Goal: Find specific page/section

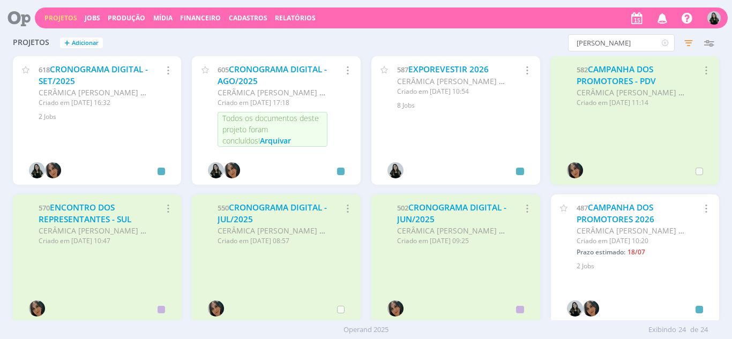
click at [663, 20] on icon "button" at bounding box center [662, 18] width 19 height 18
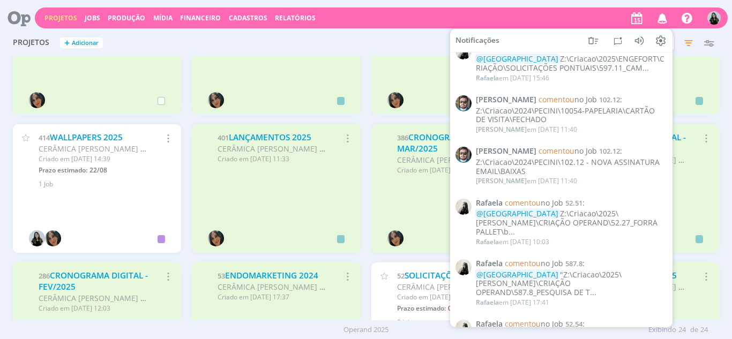
scroll to position [375, 0]
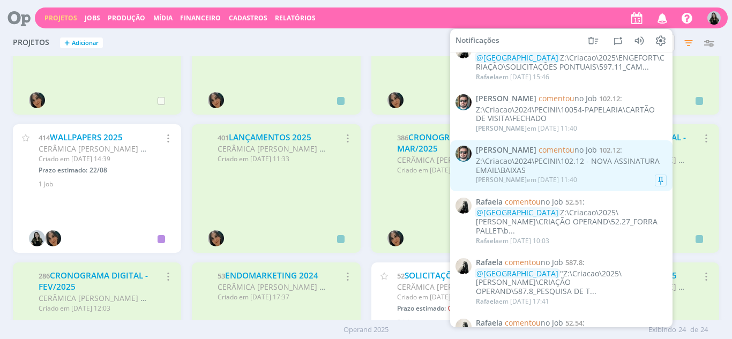
click at [530, 175] on div "Z:\Criacao\2024\PECINI\102.12 - NOVA ASSINATURA EMAIL\BAIXAS" at bounding box center [571, 166] width 191 height 18
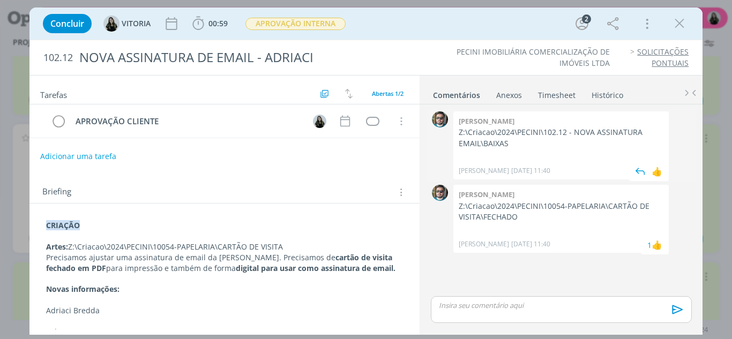
click at [494, 132] on p "Z:\Criacao\2024\PECINI\102.12 - NOVA ASSINATURA EMAIL\BAIXAS" at bounding box center [561, 138] width 205 height 22
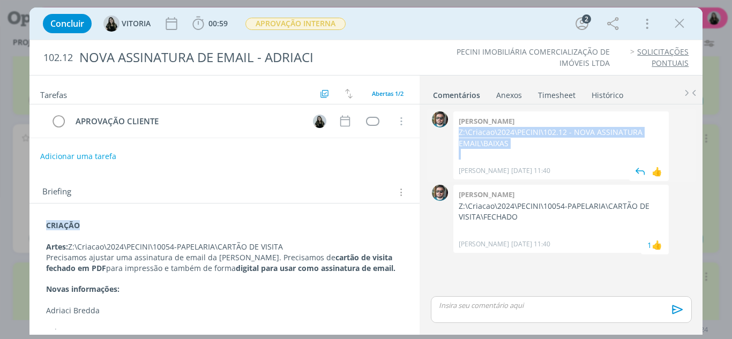
click at [494, 132] on p "Z:\Criacao\2024\PECINI\102.12 - NOVA ASSINATURA EMAIL\BAIXAS" at bounding box center [561, 138] width 205 height 22
copy p "Z:\Criacao\2024\PECINI\102.12 - NOVA ASSINATURA EMAIL\BAIXAS"
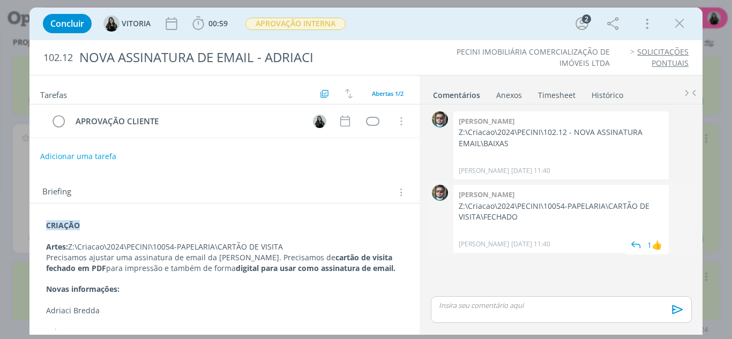
click at [512, 205] on p "Z:\Criacao\2024\PECINI\10054-PAPELARIA\CARTÃO DE VISITA\FECHADO" at bounding box center [561, 212] width 205 height 22
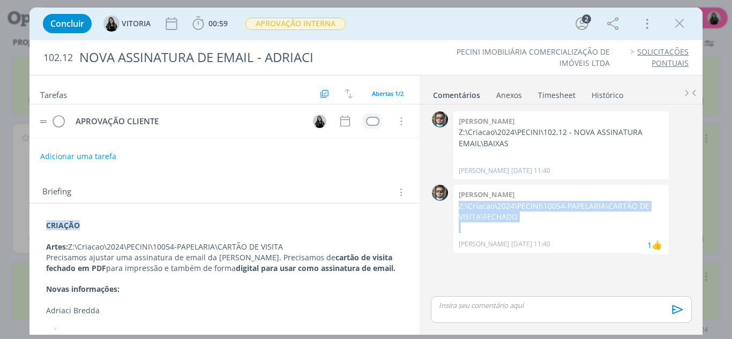
copy p "Z:\Criacao\2024\PECINI\10054-PAPELARIA\CARTÃO DE VISITA\FECHADO"
click at [681, 22] on icon "dialog" at bounding box center [680, 24] width 16 height 16
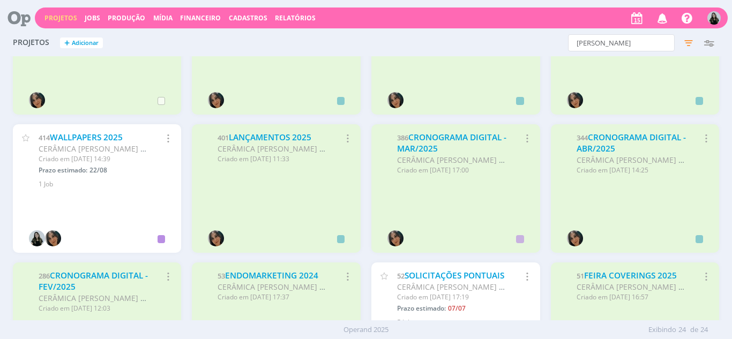
click at [665, 23] on icon "button" at bounding box center [662, 18] width 19 height 18
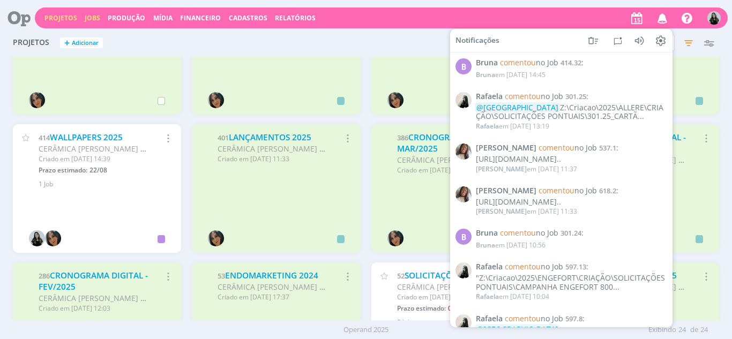
click at [94, 18] on link "Jobs" at bounding box center [93, 17] width 16 height 9
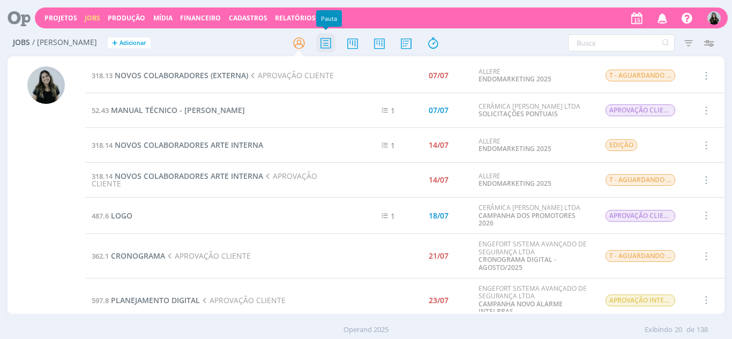
click at [323, 42] on icon at bounding box center [325, 43] width 19 height 21
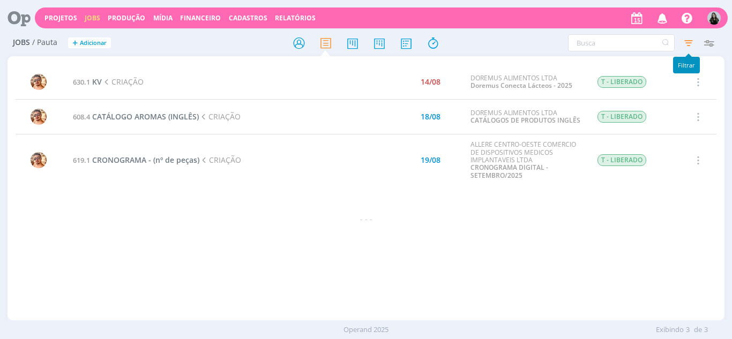
click at [688, 43] on icon "button" at bounding box center [688, 42] width 19 height 19
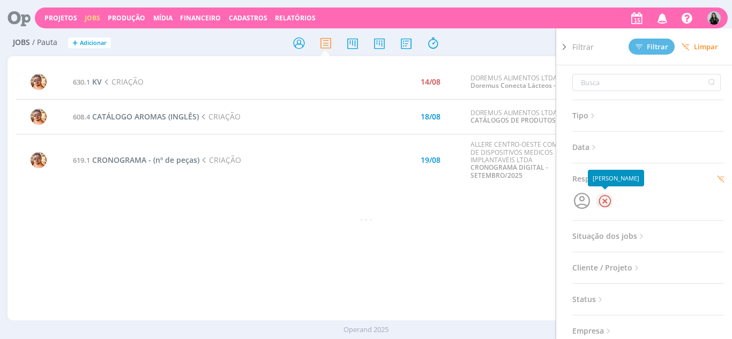
click at [599, 204] on div at bounding box center [605, 201] width 16 height 16
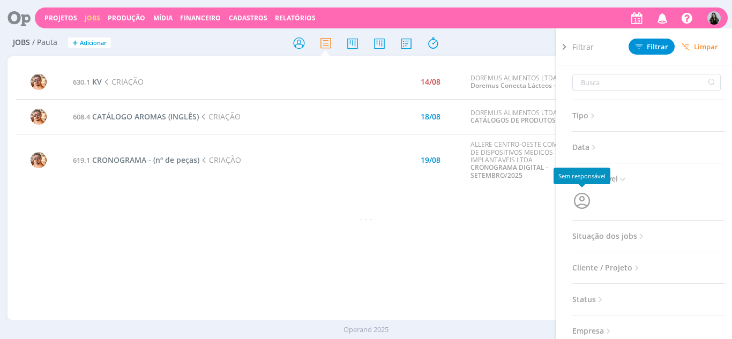
click at [580, 193] on icon "button" at bounding box center [581, 201] width 16 height 16
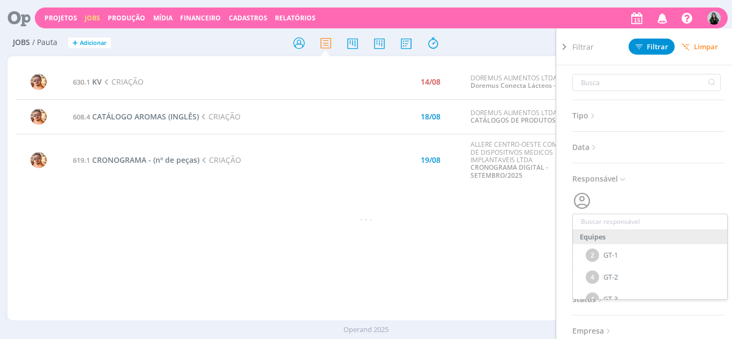
click at [587, 223] on input "text" at bounding box center [650, 221] width 154 height 15
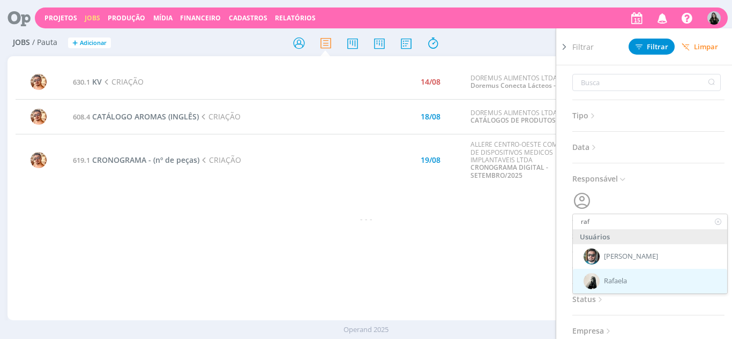
type input "raf"
click at [615, 278] on span "Rafaela" at bounding box center [615, 281] width 23 height 9
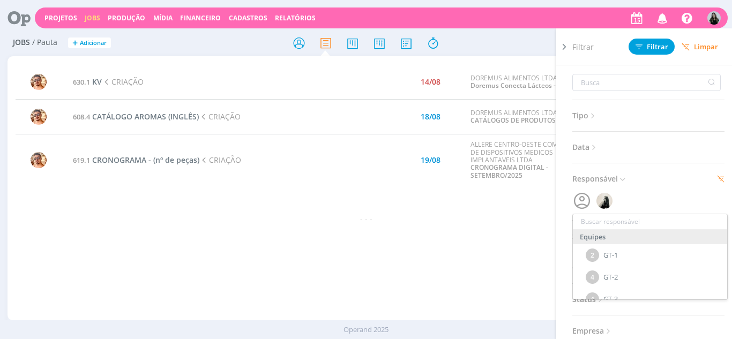
click at [662, 44] on span "Filtrar" at bounding box center [652, 46] width 33 height 7
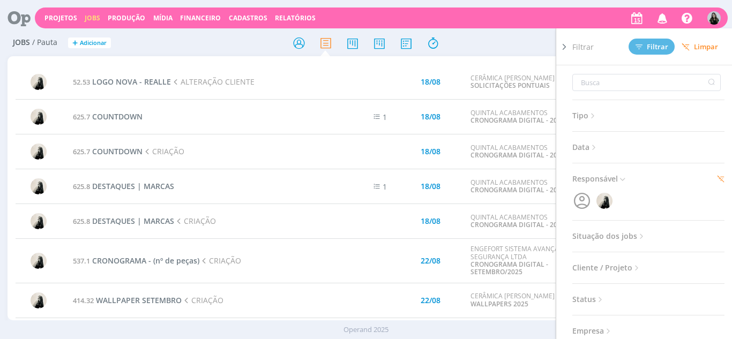
click at [302, 197] on td "625.8 DESTAQUES | MARCAS" at bounding box center [199, 186] width 267 height 35
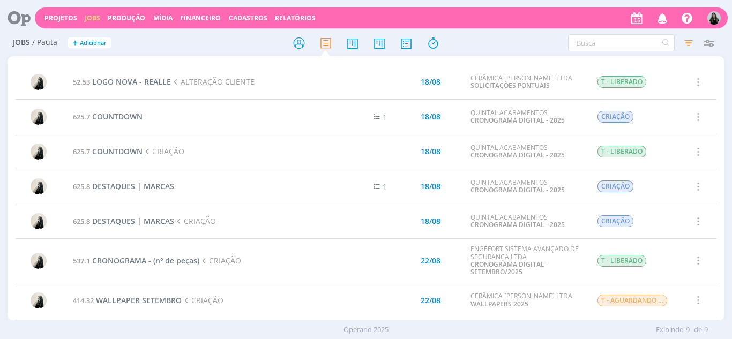
click at [129, 148] on span "COUNTDOWN" at bounding box center [117, 151] width 50 height 10
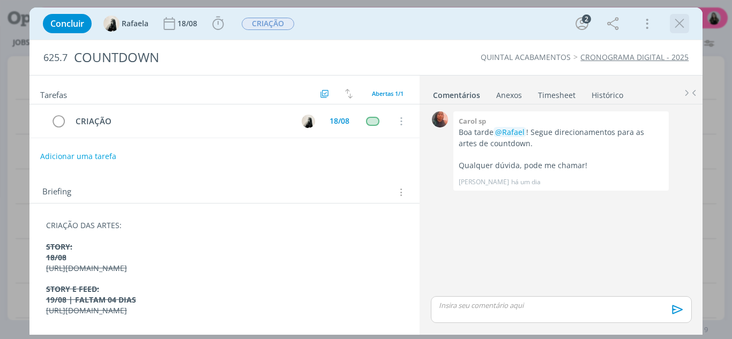
click at [688, 17] on div "dialog" at bounding box center [679, 23] width 19 height 19
click at [683, 20] on icon "dialog" at bounding box center [680, 24] width 16 height 16
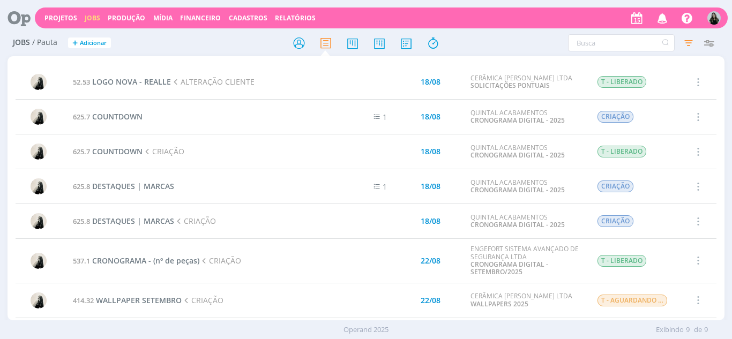
click at [665, 24] on icon "button" at bounding box center [662, 18] width 19 height 18
